Goal: Information Seeking & Learning: Learn about a topic

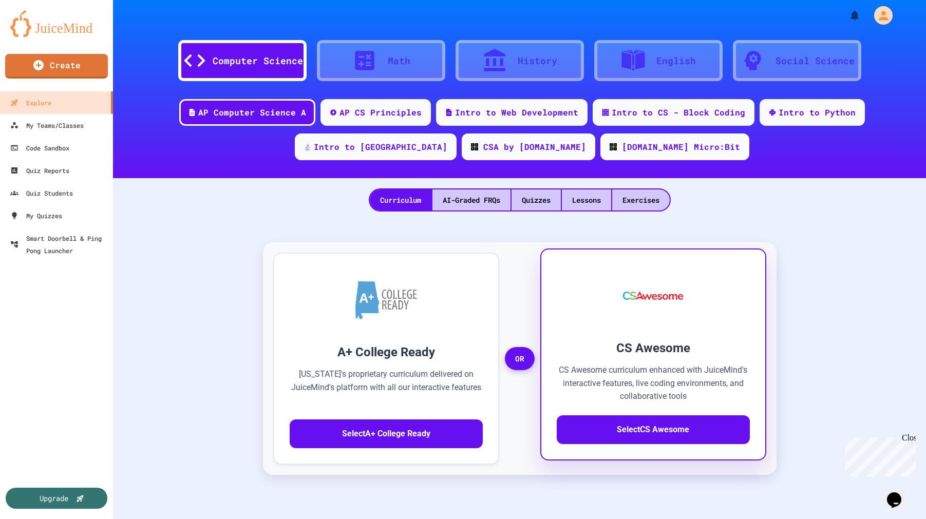
scroll to position [4, 0]
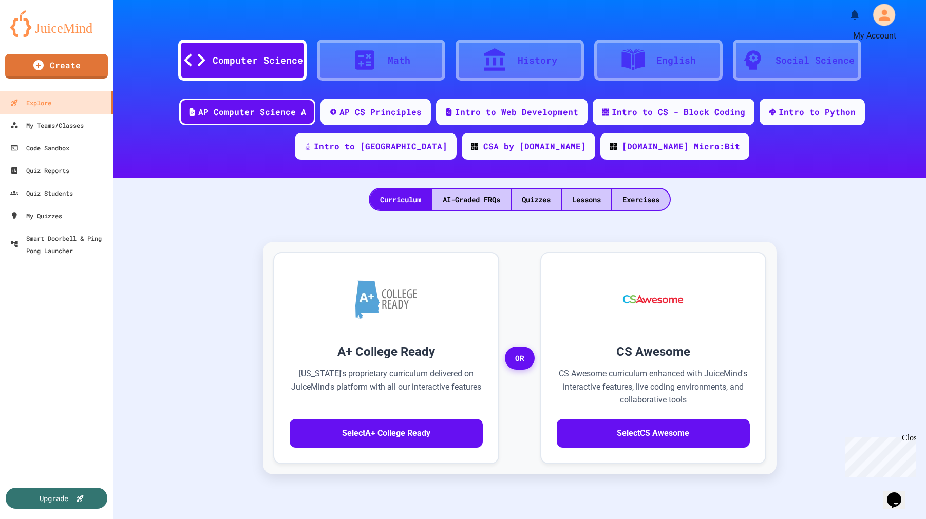
click at [876, 15] on icon "My Account" at bounding box center [884, 15] width 16 height 16
click at [849, 519] on div at bounding box center [463, 519] width 926 height 0
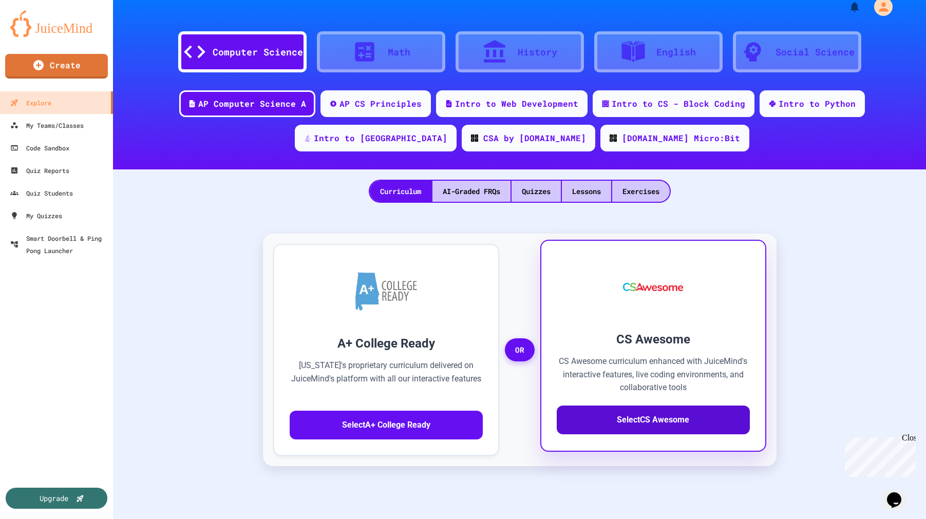
scroll to position [64, 0]
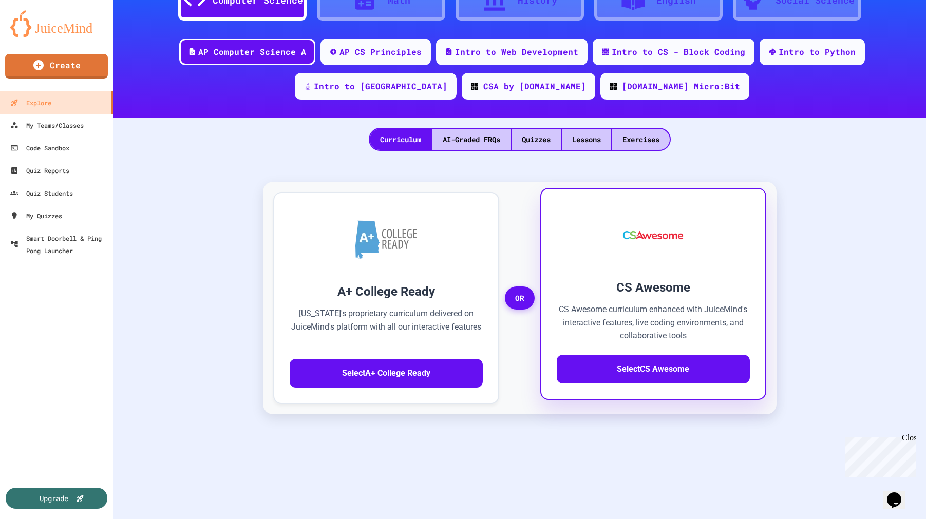
click at [671, 276] on div "CS Awesome CS Awesome curriculum enhanced with JuiceMind's interactive features…" at bounding box center [653, 294] width 226 height 212
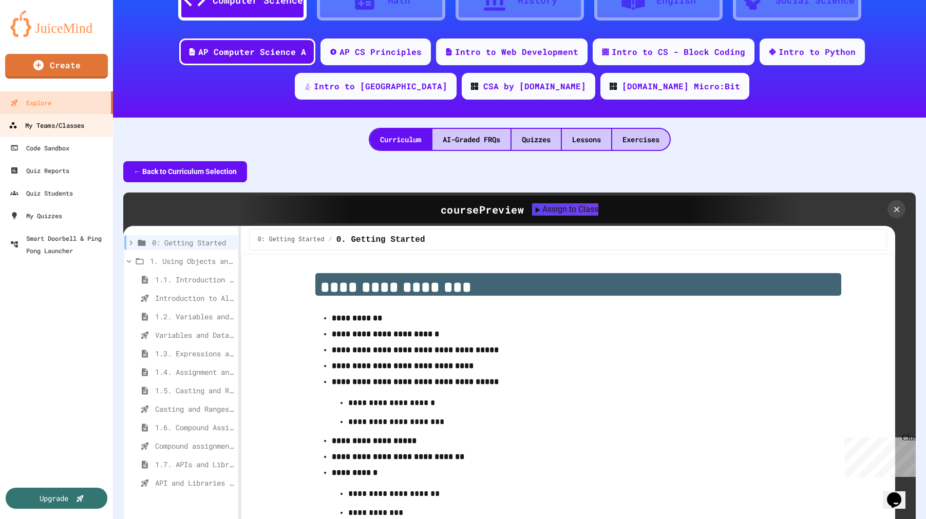
click at [60, 129] on div "My Teams/Classes" at bounding box center [47, 125] width 76 height 13
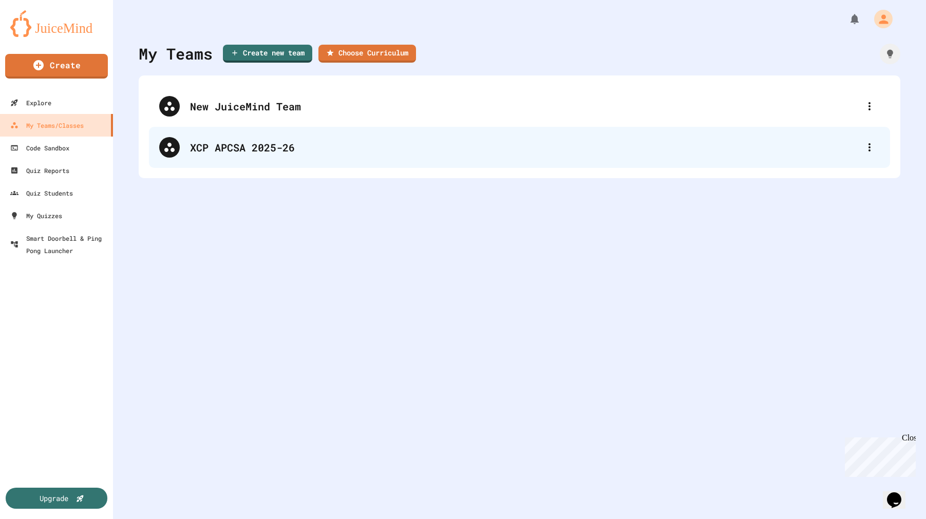
click at [211, 142] on div "XCP APCSA 2025-26" at bounding box center [524, 147] width 669 height 15
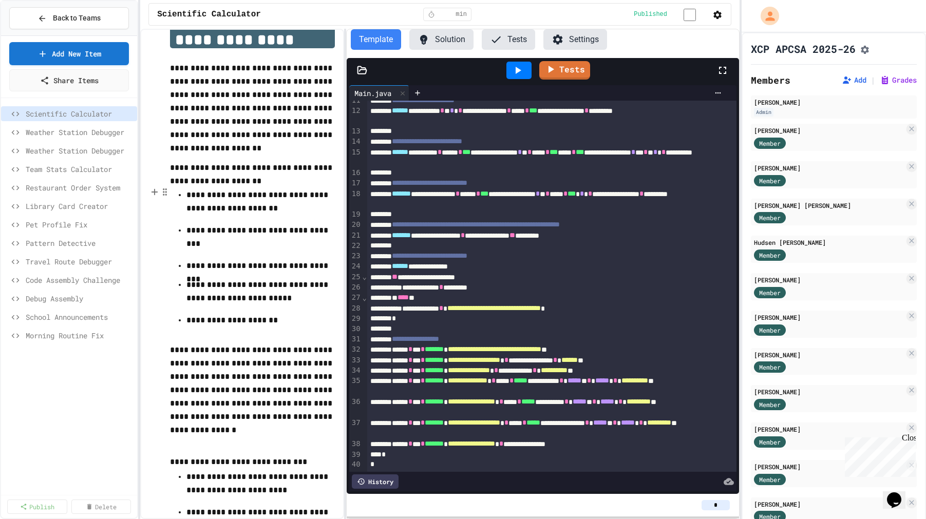
scroll to position [222, 0]
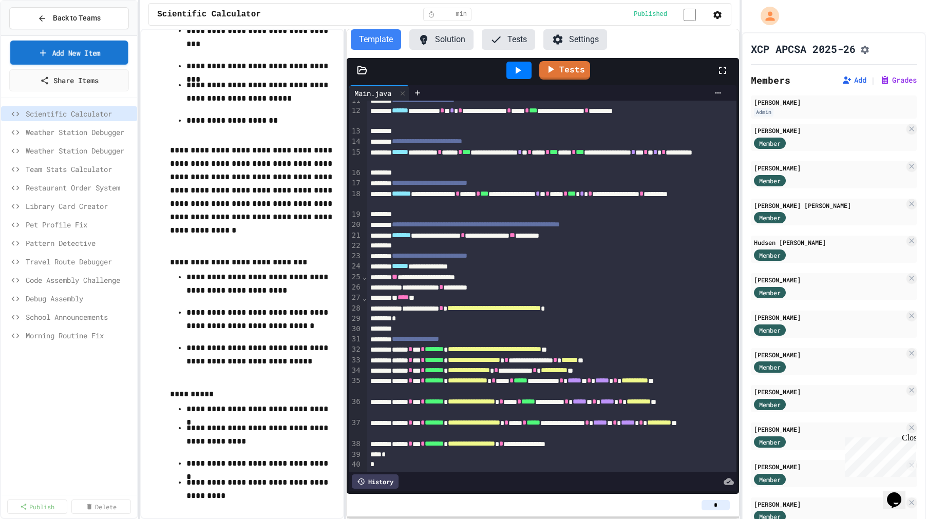
click at [78, 55] on link "Add New Item" at bounding box center [69, 53] width 118 height 24
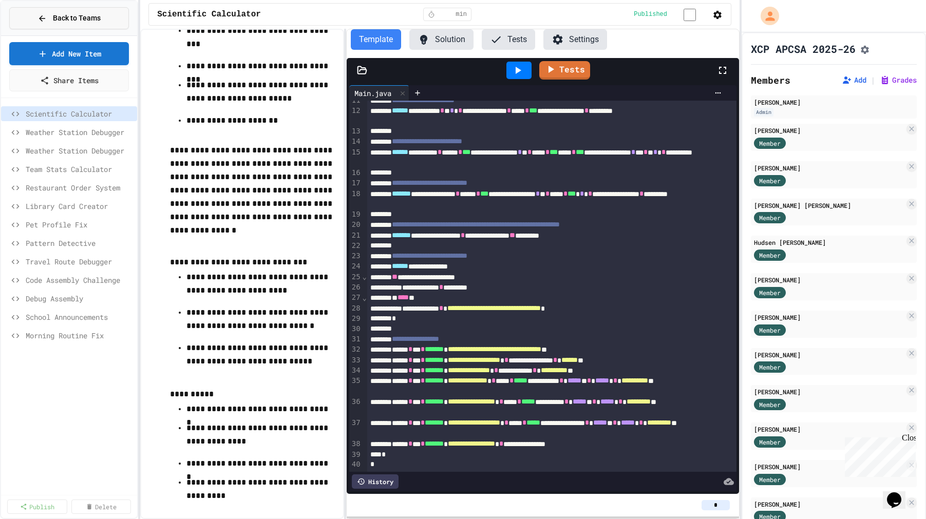
click at [69, 22] on span "Back to Teams" at bounding box center [77, 18] width 48 height 11
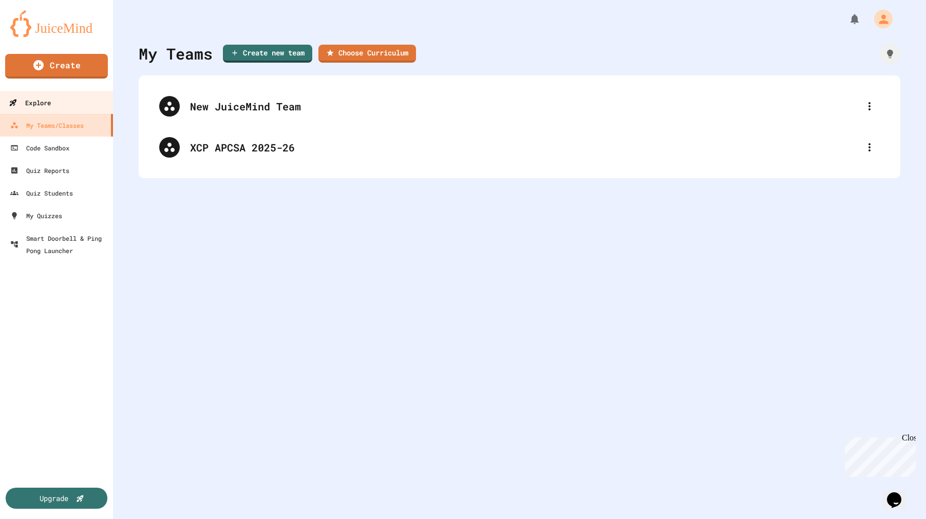
click at [28, 102] on div "Explore" at bounding box center [30, 103] width 42 height 13
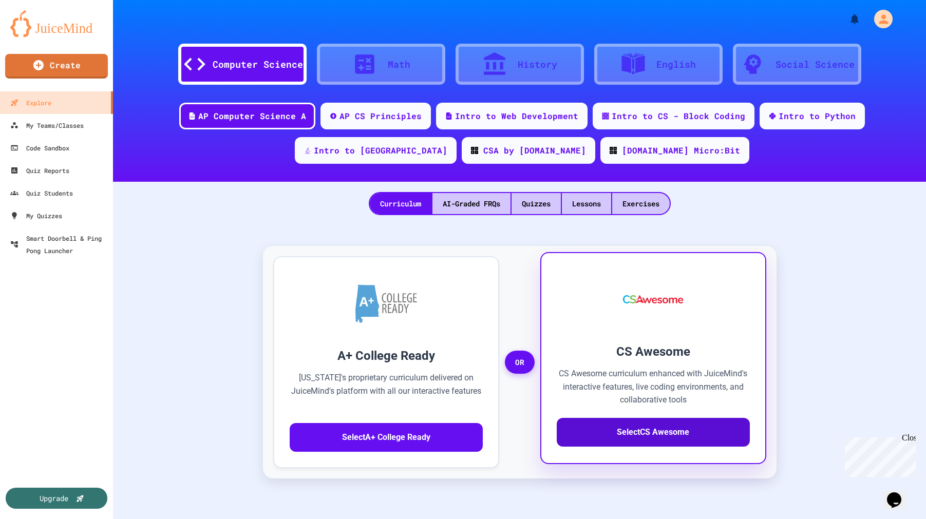
click at [706, 434] on button "Select CS Awesome" at bounding box center [653, 432] width 193 height 29
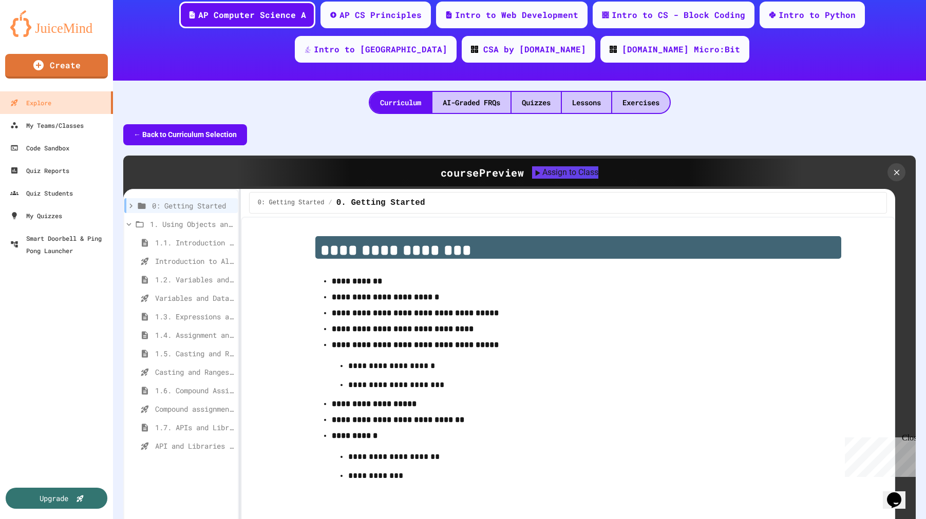
scroll to position [120, 0]
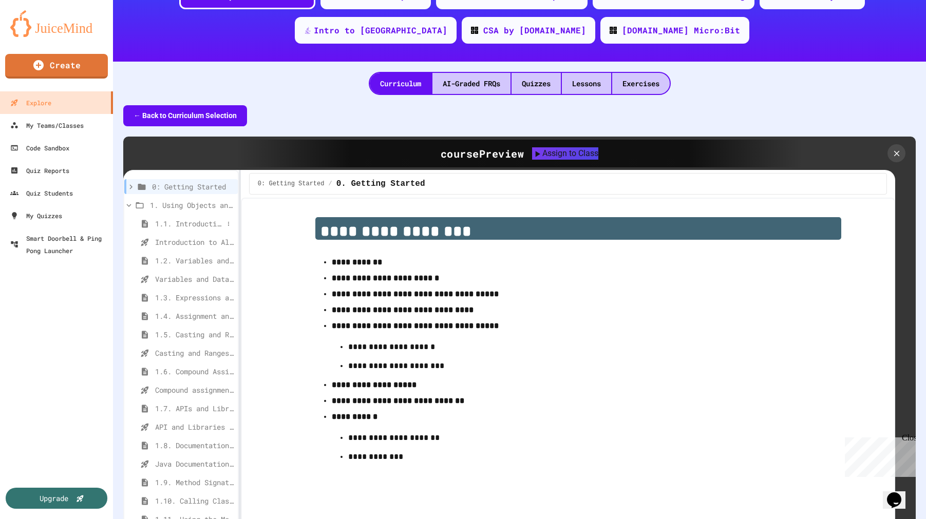
click at [191, 227] on span "1.1. Introduction to Algorithms, Programming, and Compilers" at bounding box center [189, 223] width 68 height 11
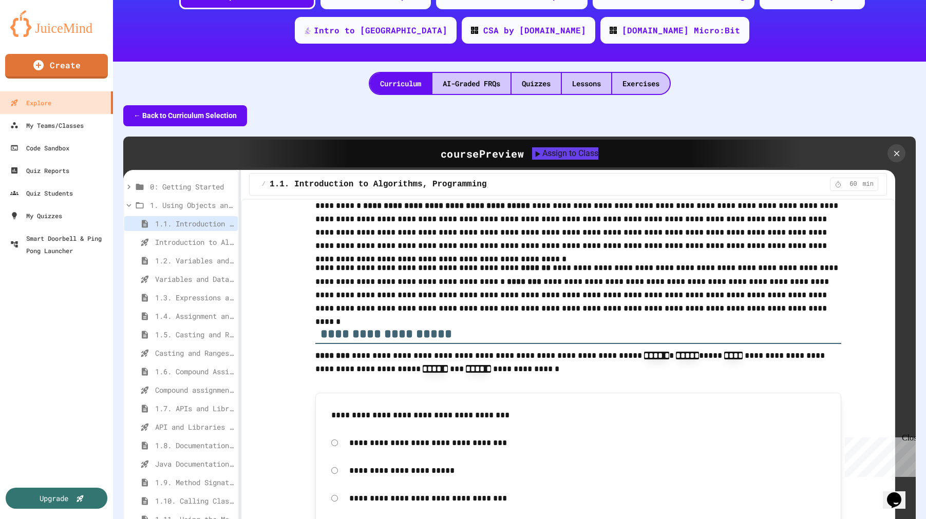
scroll to position [2060, 0]
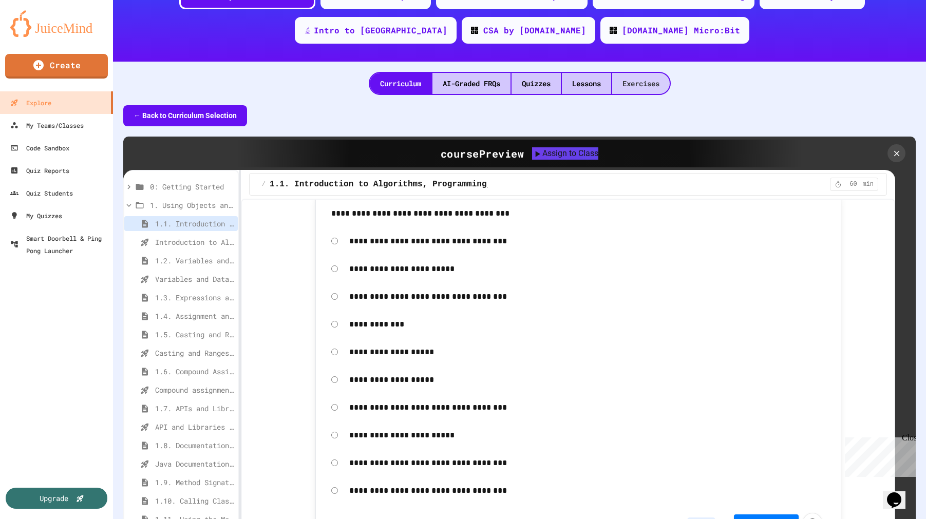
click at [641, 83] on div "Exercises" at bounding box center [641, 83] width 58 height 21
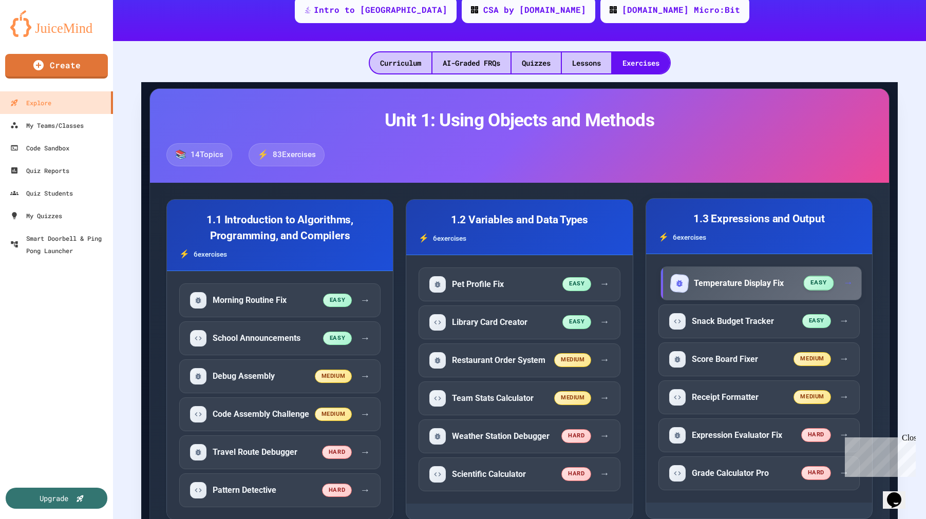
scroll to position [231, 0]
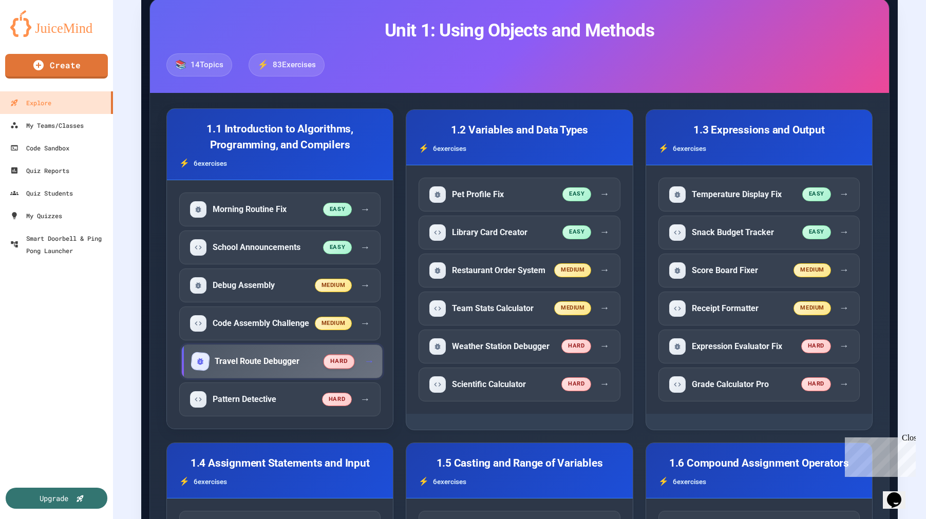
click at [294, 379] on div "Travel Route Debugger hard →" at bounding box center [281, 362] width 201 height 34
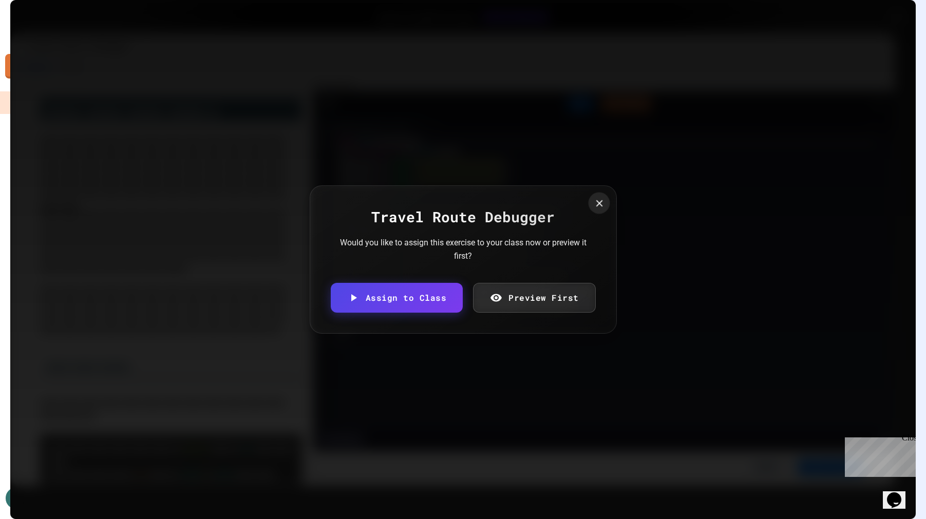
click at [601, 209] on div at bounding box center [599, 203] width 22 height 22
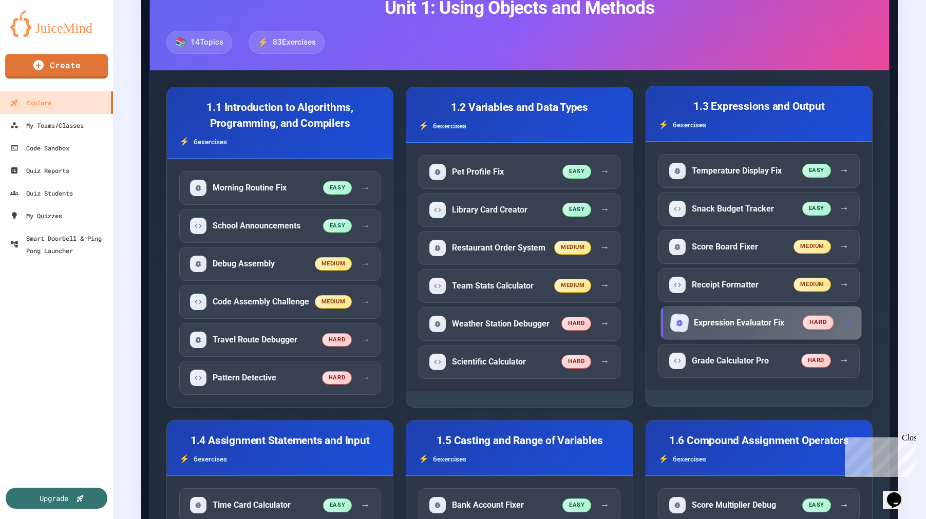
scroll to position [251, 0]
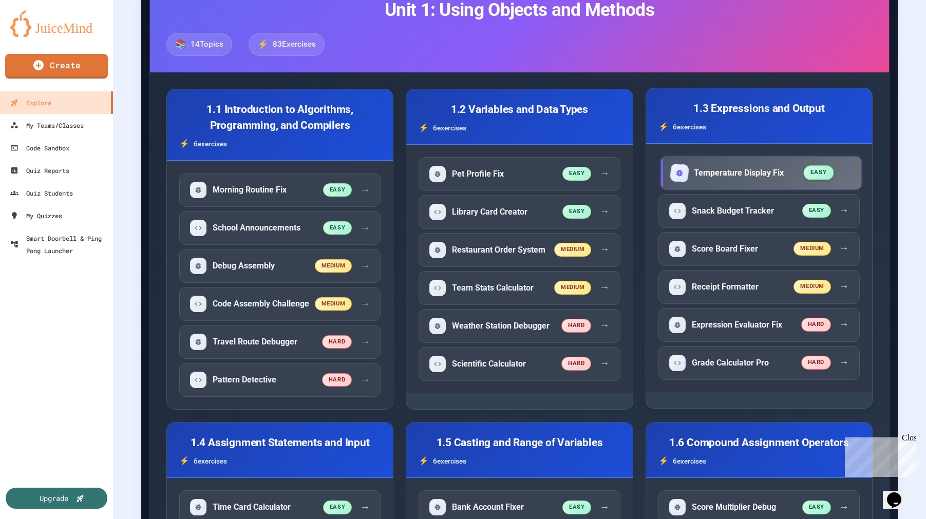
click at [724, 172] on h5 "Temperature Display Fix" at bounding box center [739, 172] width 90 height 11
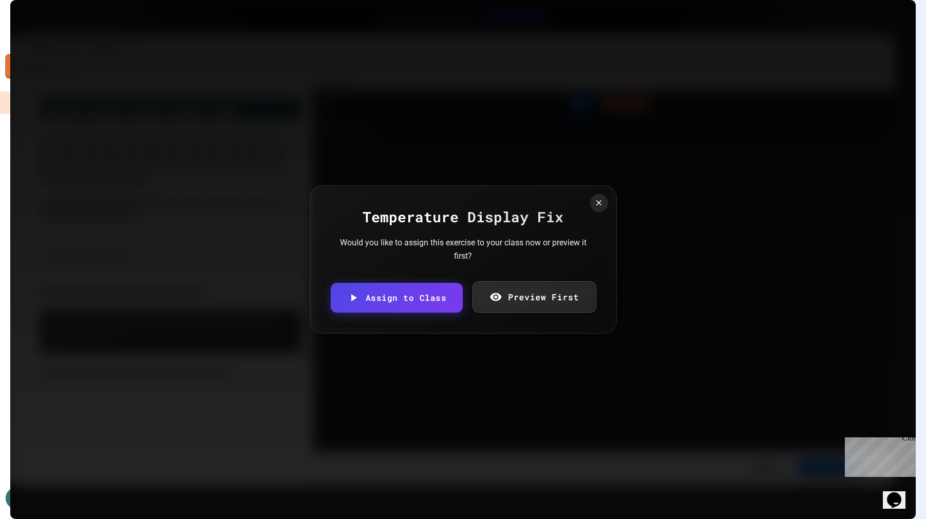
click at [531, 309] on link "Preview First" at bounding box center [535, 297] width 124 height 31
click at [10, 40] on div "Temperature Display Fix Would you like to assign this exercise to your class no…" at bounding box center [463, 259] width 906 height 519
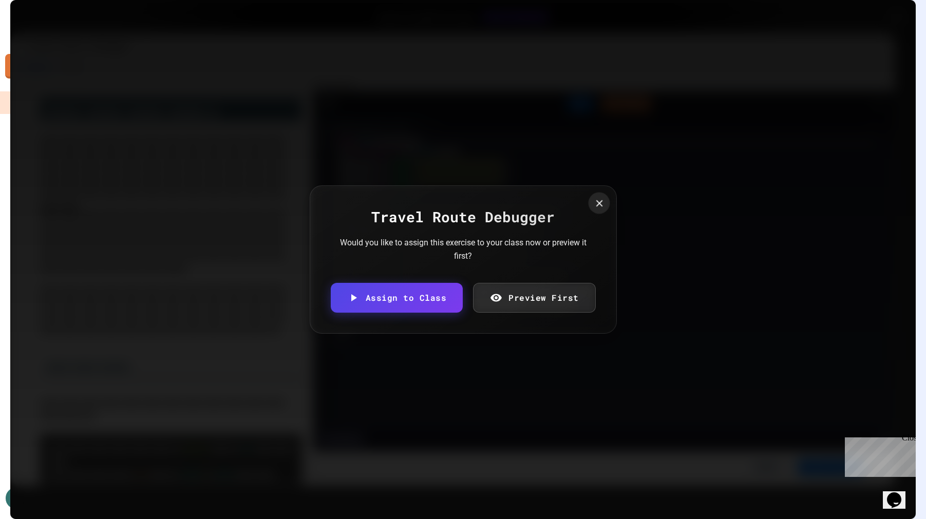
click at [602, 205] on div at bounding box center [599, 203] width 22 height 22
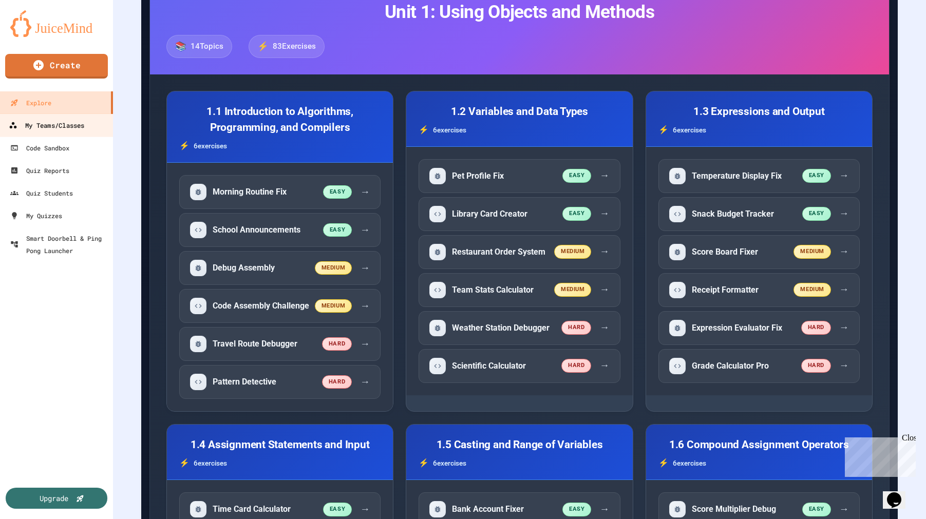
click at [52, 119] on div "My Teams/Classes" at bounding box center [47, 125] width 76 height 13
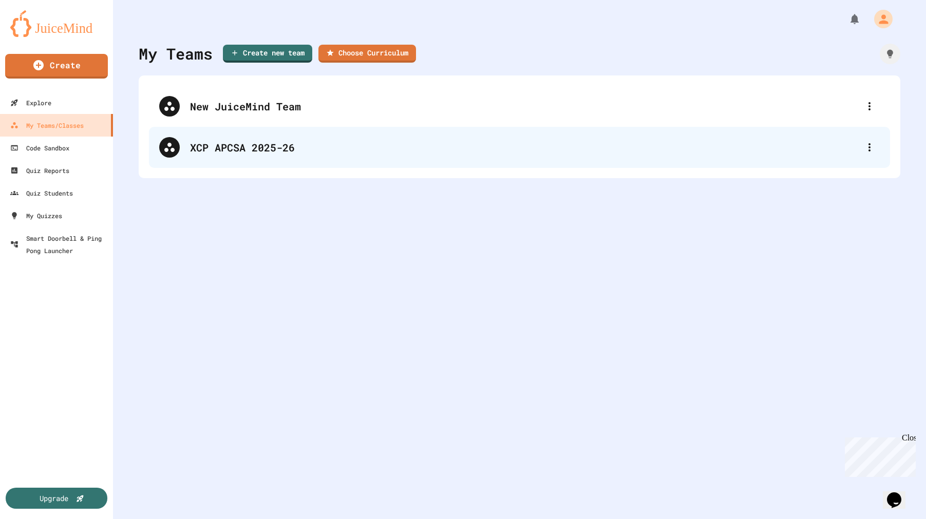
click at [221, 151] on div "XCP APCSA 2025-26" at bounding box center [524, 147] width 669 height 15
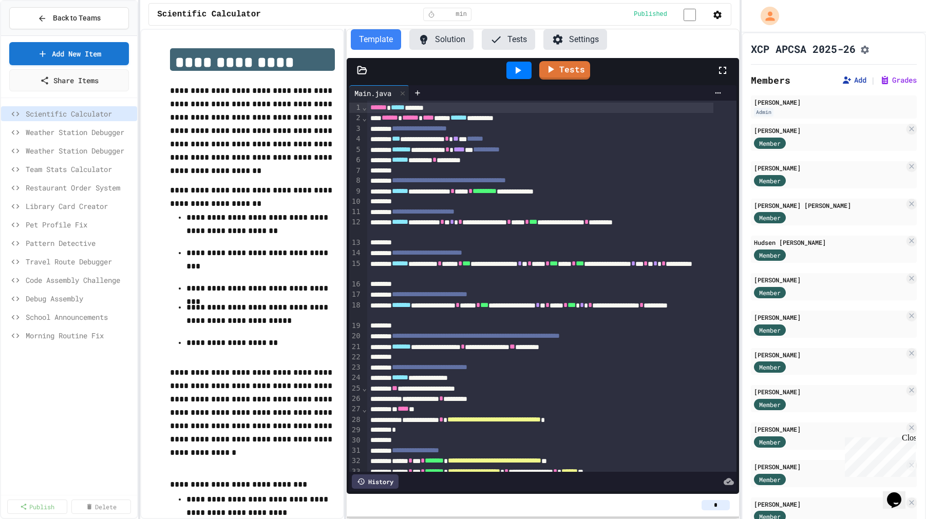
click at [842, 85] on button "Add" at bounding box center [854, 80] width 25 height 10
copy div "[URL][DOMAIN_NAME]"
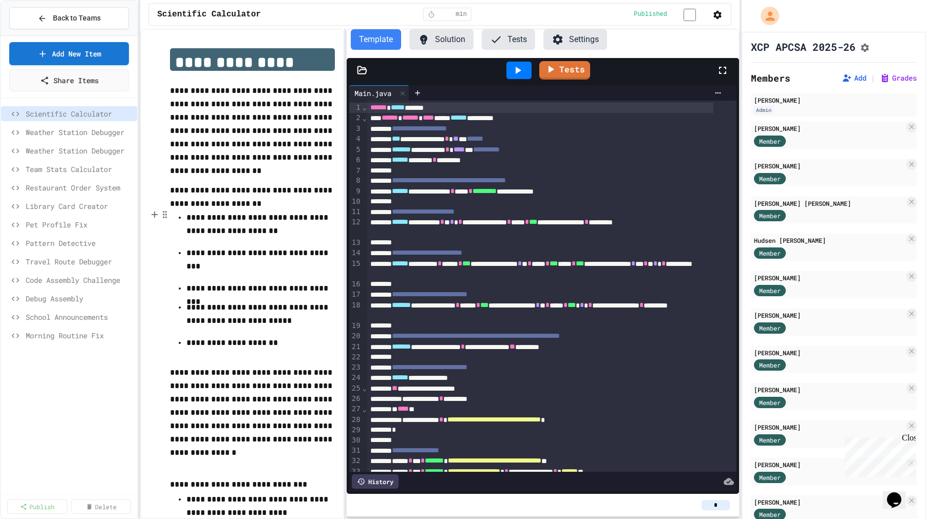
scroll to position [4, 0]
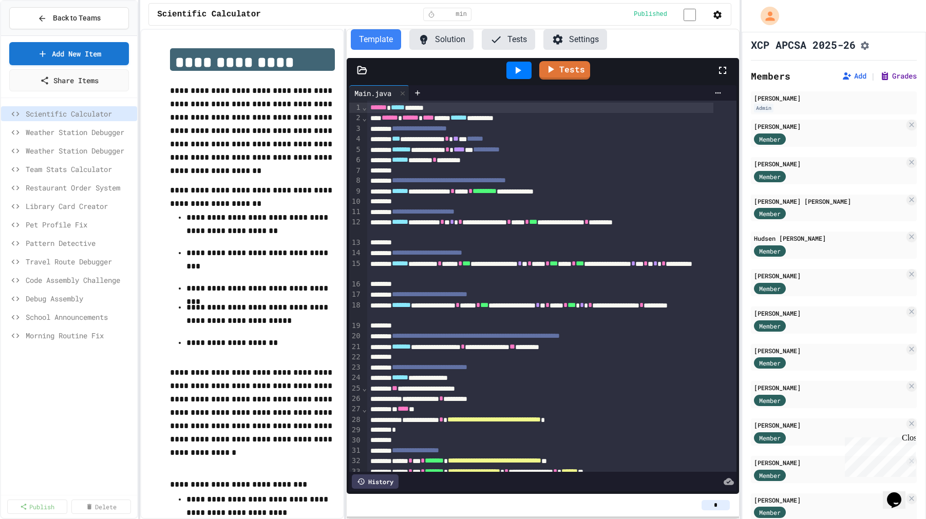
click at [889, 77] on button "Grades" at bounding box center [898, 76] width 37 height 10
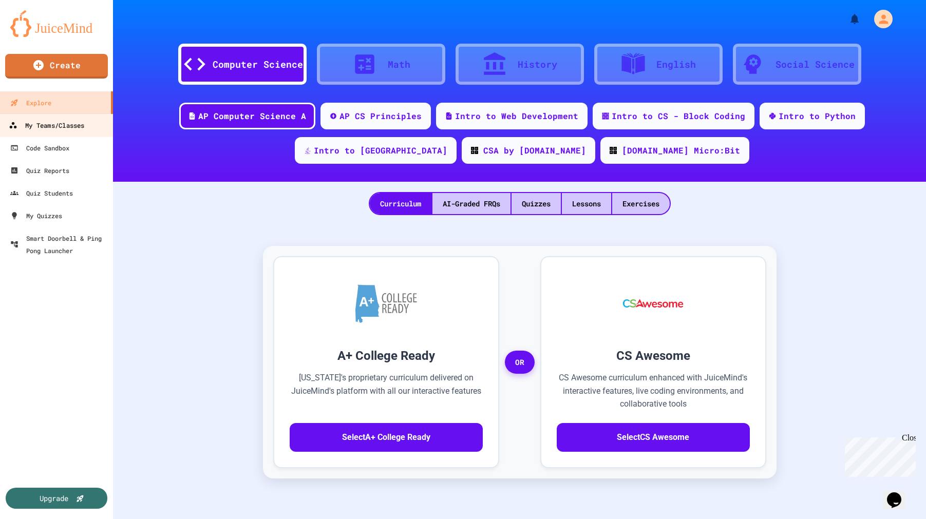
click at [88, 133] on link "My Teams/Classes" at bounding box center [56, 125] width 117 height 23
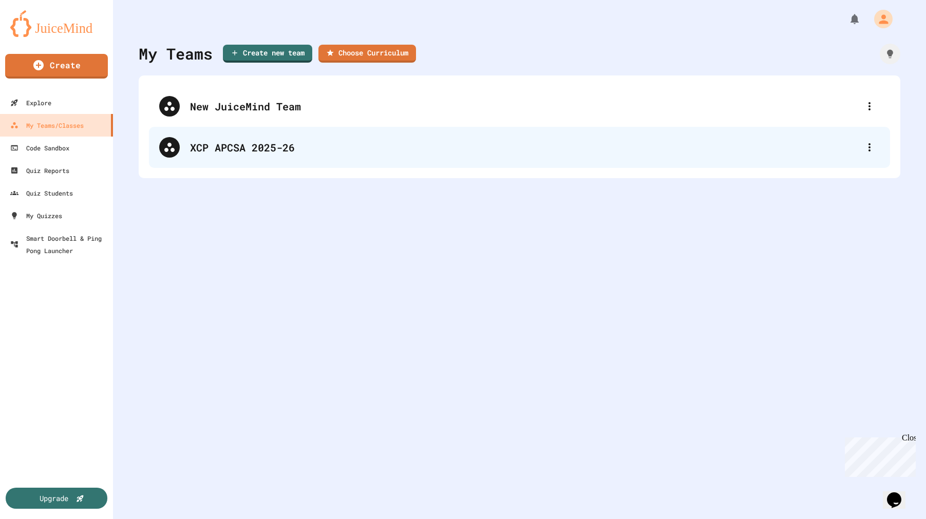
click at [206, 141] on div "XCP APCSA 2025-26" at bounding box center [524, 147] width 669 height 15
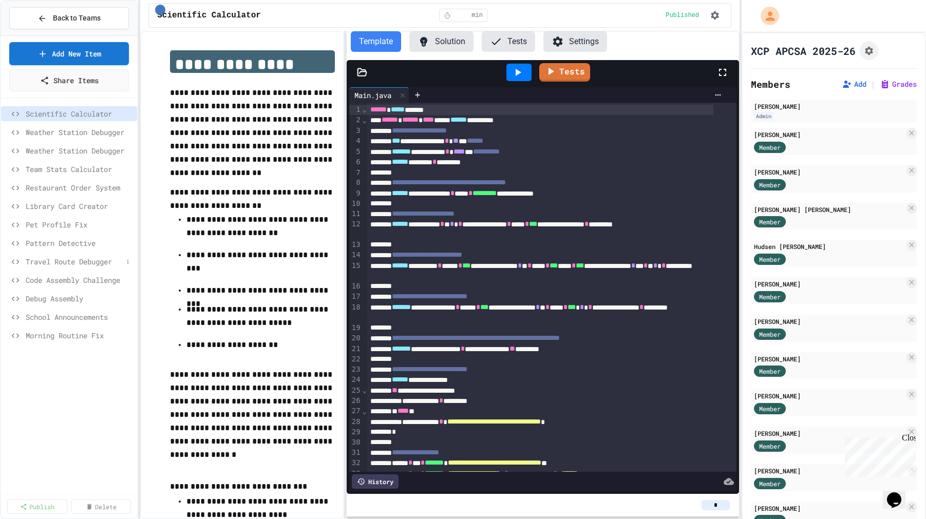
click at [108, 261] on span "Travel Route Debugger" at bounding box center [74, 261] width 97 height 11
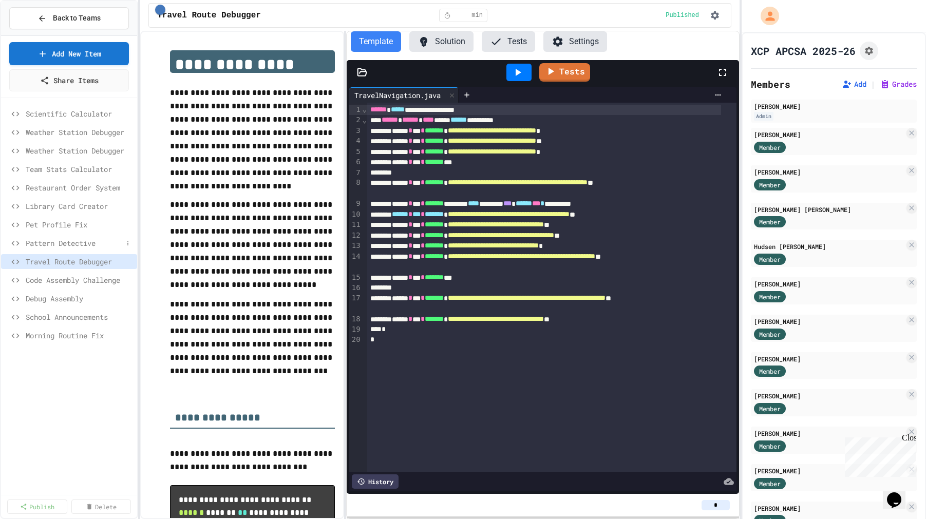
click at [56, 238] on span "Pattern Detective" at bounding box center [74, 243] width 97 height 11
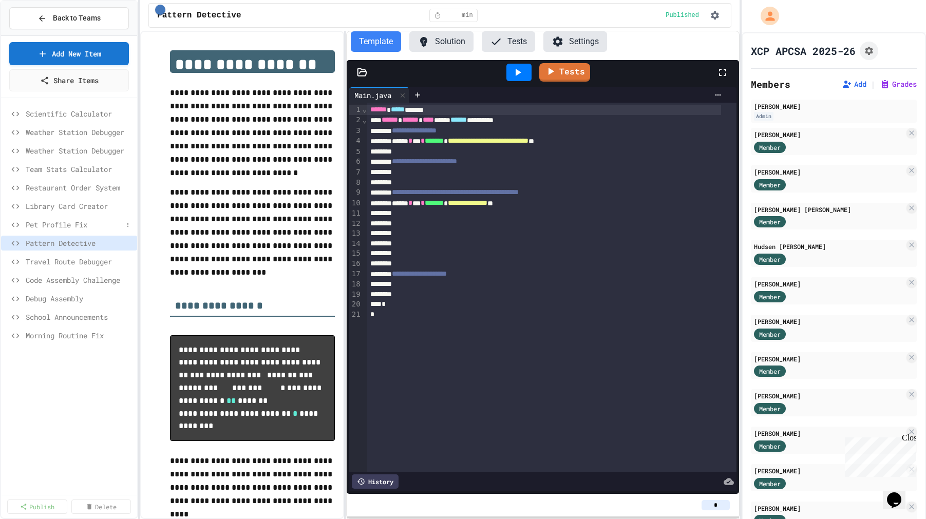
click at [71, 227] on span "Pet Profile Fix" at bounding box center [74, 224] width 97 height 11
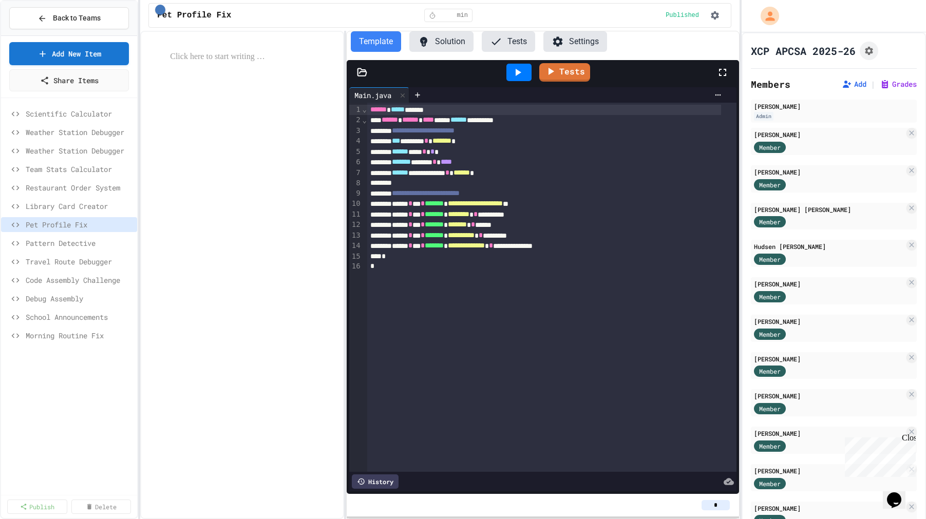
click at [452, 36] on button "Solution" at bounding box center [441, 41] width 64 height 21
click at [386, 45] on button "Template" at bounding box center [376, 41] width 50 height 21
click at [87, 209] on span "Library Card Creator" at bounding box center [74, 206] width 97 height 11
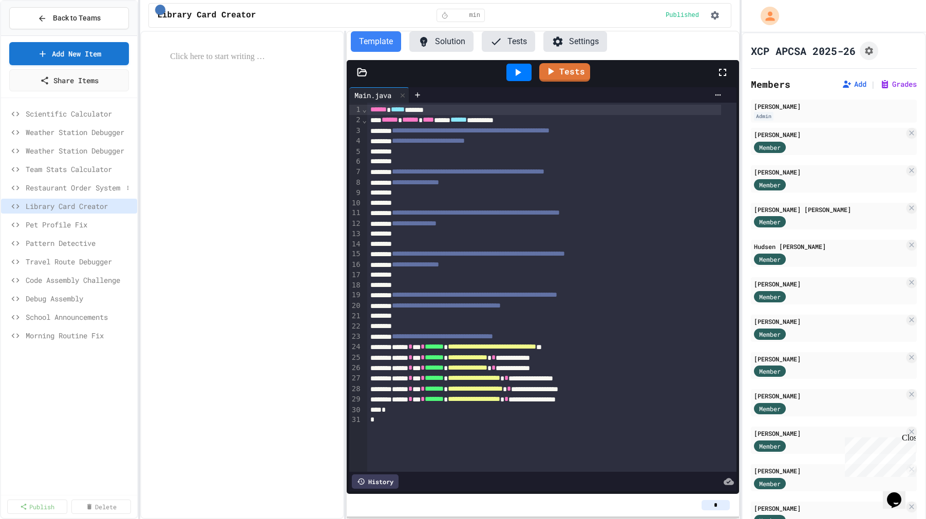
click at [104, 184] on span "Restaurant Order System" at bounding box center [74, 187] width 97 height 11
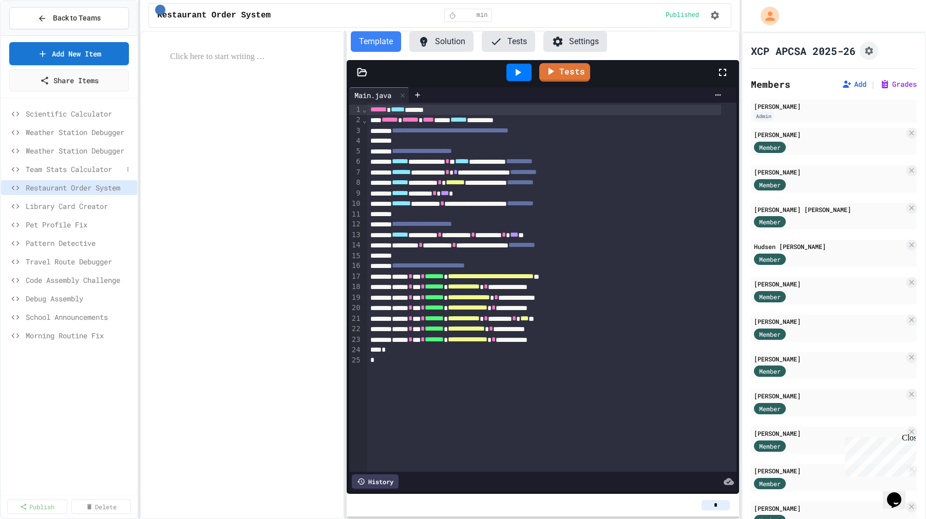
click at [108, 174] on span "Team Stats Calculator" at bounding box center [74, 169] width 97 height 11
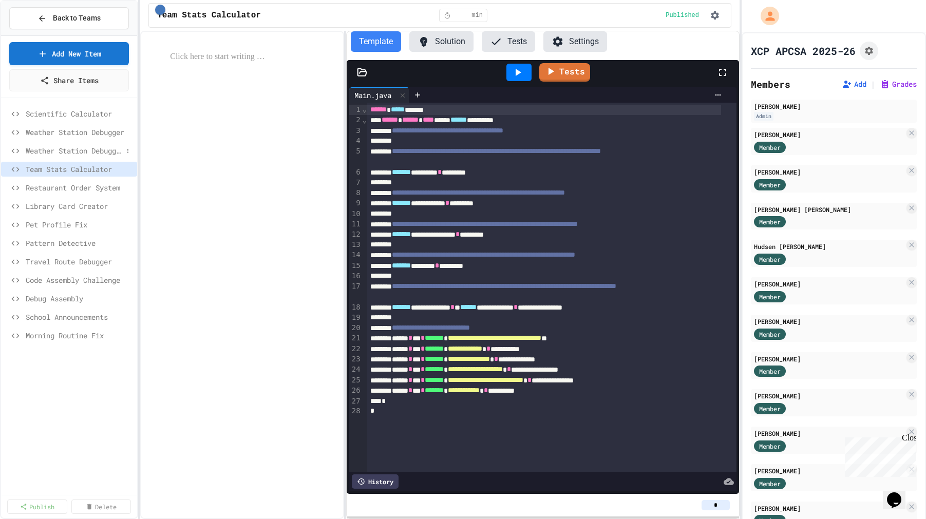
click at [62, 151] on span "Weather Station Debugger" at bounding box center [74, 150] width 97 height 11
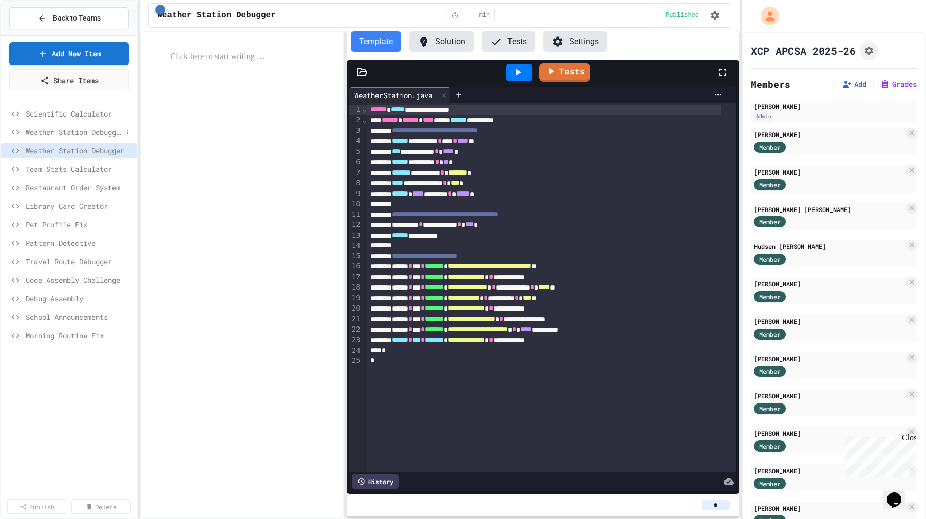
click at [78, 132] on span "Weather Station Debugger" at bounding box center [74, 132] width 97 height 11
click at [89, 117] on span "Scientific Calculator" at bounding box center [74, 113] width 97 height 11
